Goal: Task Accomplishment & Management: Use online tool/utility

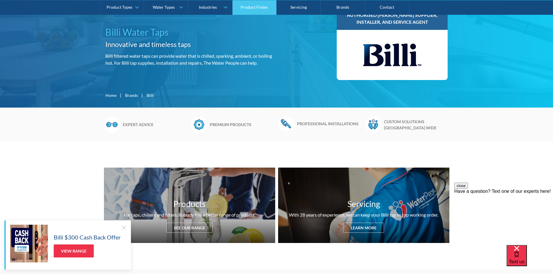
click at [247, 8] on link "Product Finder" at bounding box center [255, 7] width 44 height 15
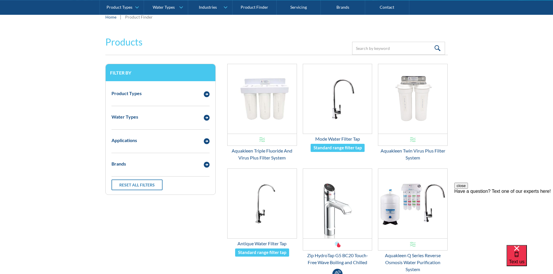
scroll to position [87, 0]
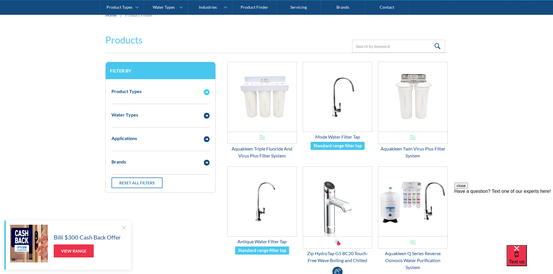
click at [204, 91] on img "Email Form 3" at bounding box center [207, 92] width 6 height 6
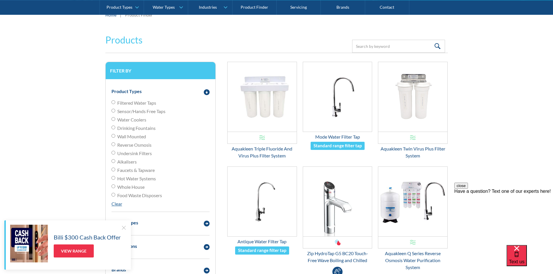
click at [137, 154] on span "Undersink Filters" at bounding box center [134, 153] width 35 height 7
click at [115, 154] on input "Undersink Filters" at bounding box center [114, 153] width 4 height 4
radio input "true"
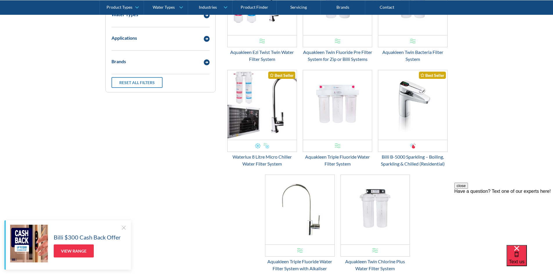
scroll to position [319, 0]
